Goal: Task Accomplishment & Management: Manage account settings

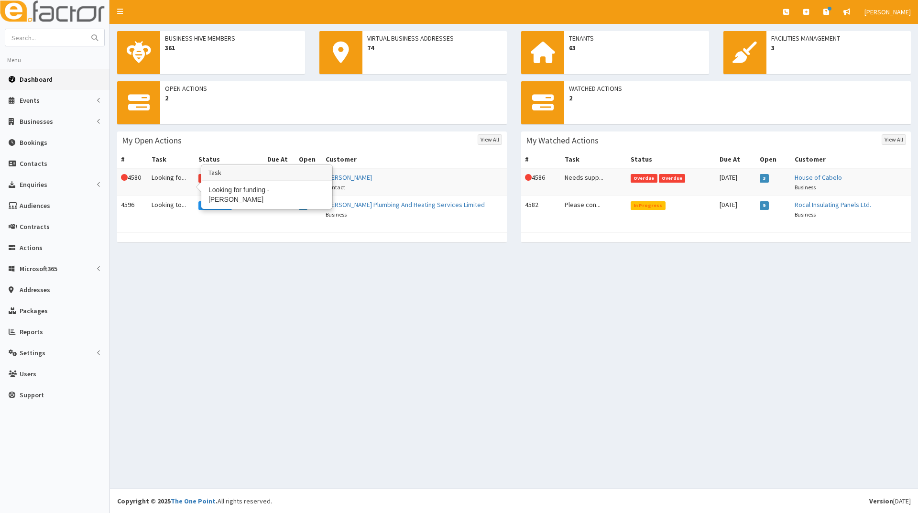
click at [177, 179] on td "Looking fo..." at bounding box center [171, 182] width 47 height 28
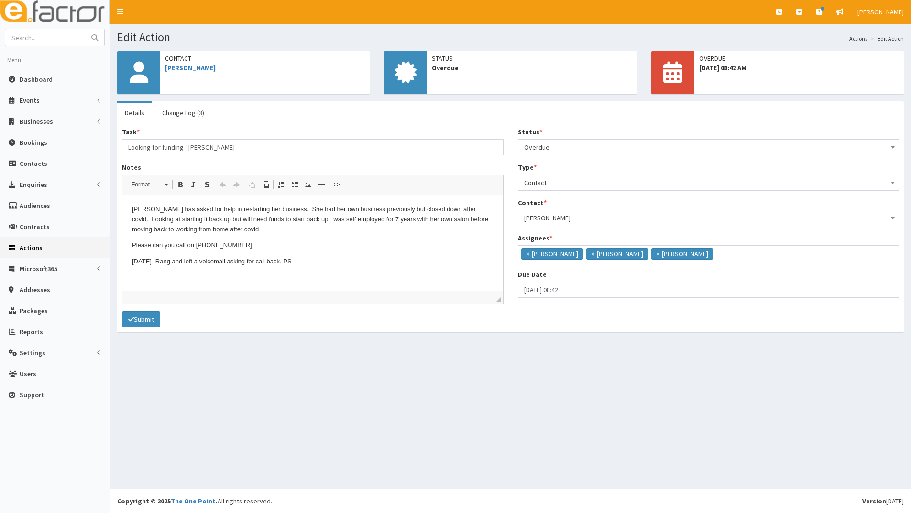
scroll to position [6, 0]
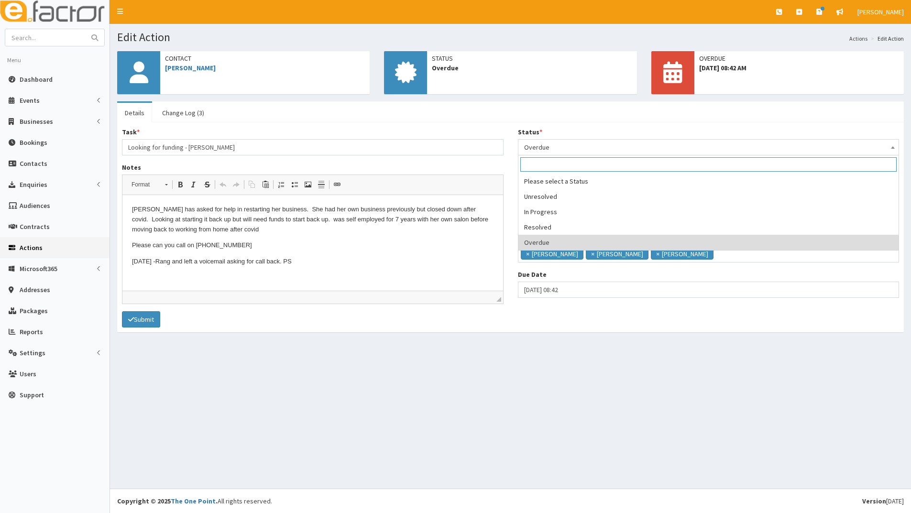
click at [555, 148] on span "Overdue" at bounding box center [708, 147] width 369 height 13
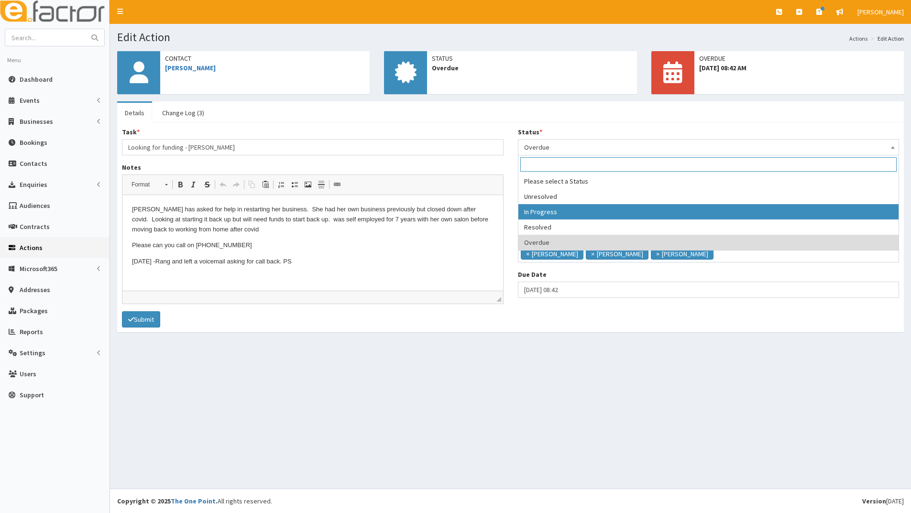
select select "2"
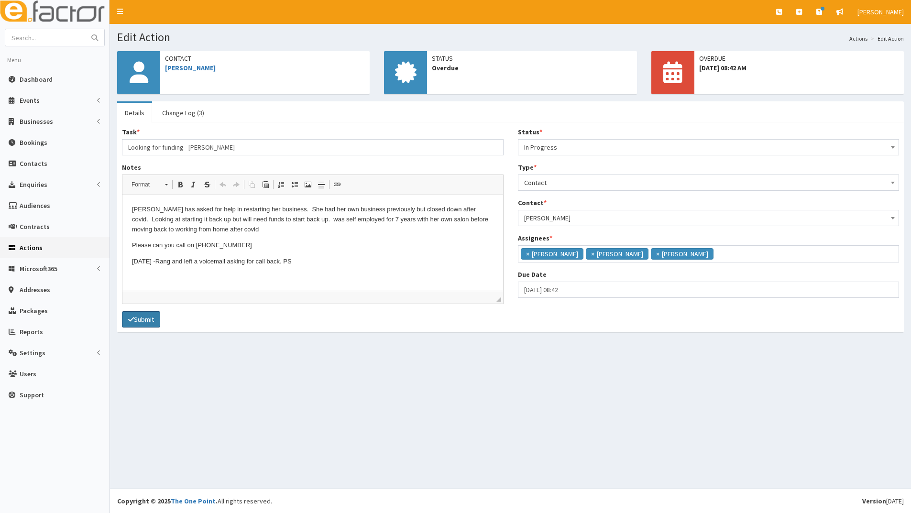
click at [134, 318] on button "Submit" at bounding box center [141, 319] width 38 height 16
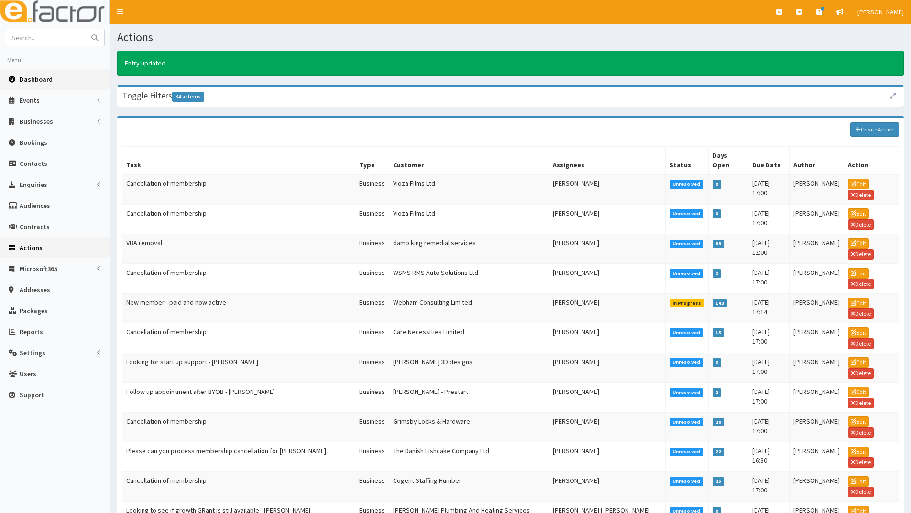
click at [44, 76] on span "Dashboard" at bounding box center [36, 79] width 33 height 9
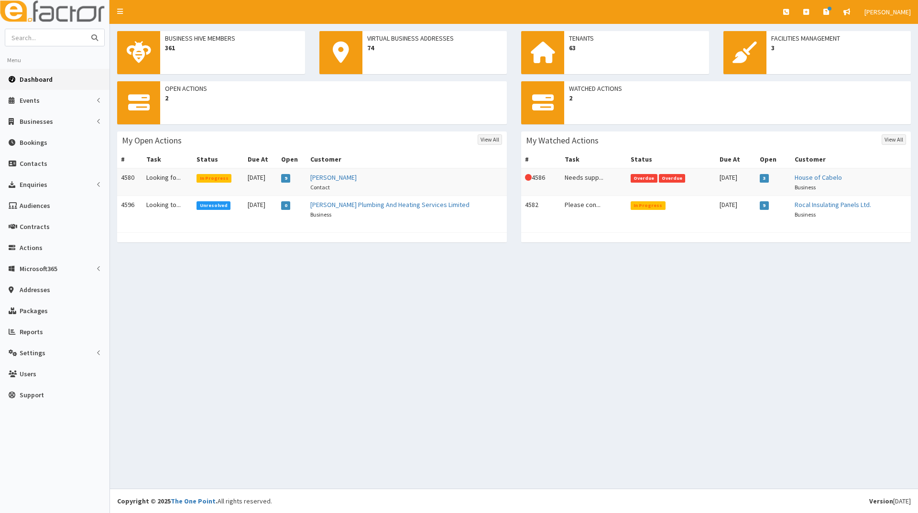
click at [56, 40] on input "text" at bounding box center [45, 37] width 80 height 17
type input "sit"
click at [85, 29] on button "submit" at bounding box center [94, 37] width 19 height 17
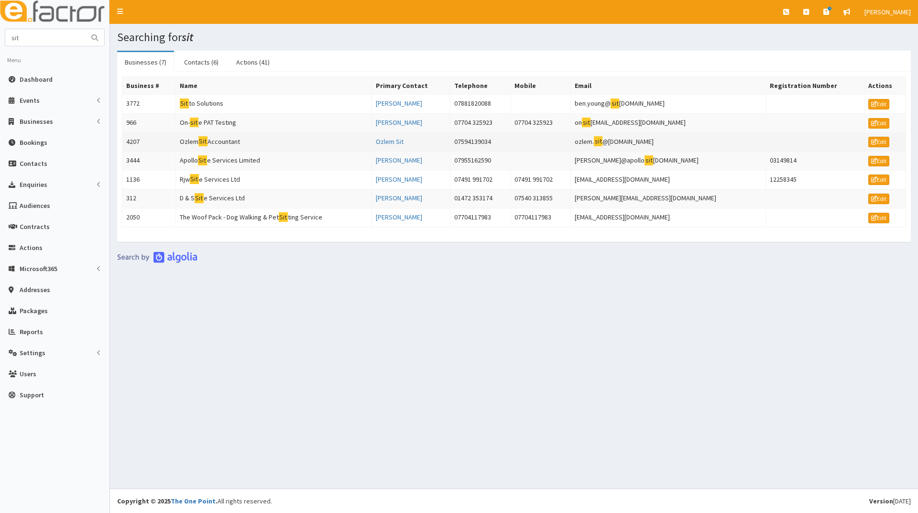
click at [194, 145] on td "Ozlem Sit Accountant" at bounding box center [273, 141] width 196 height 19
